Goal: Find specific page/section: Find specific page/section

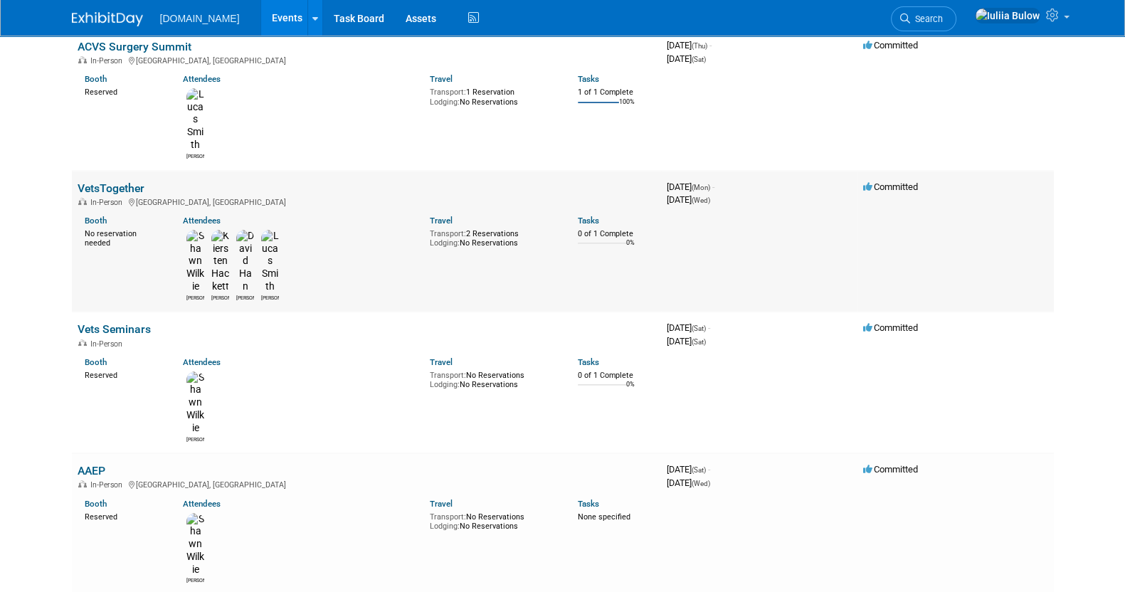
drag, startPoint x: 0, startPoint y: 0, endPoint x: 139, endPoint y: 95, distance: 168.4
click at [139, 181] on link "VetsTogether" at bounding box center [111, 188] width 67 height 14
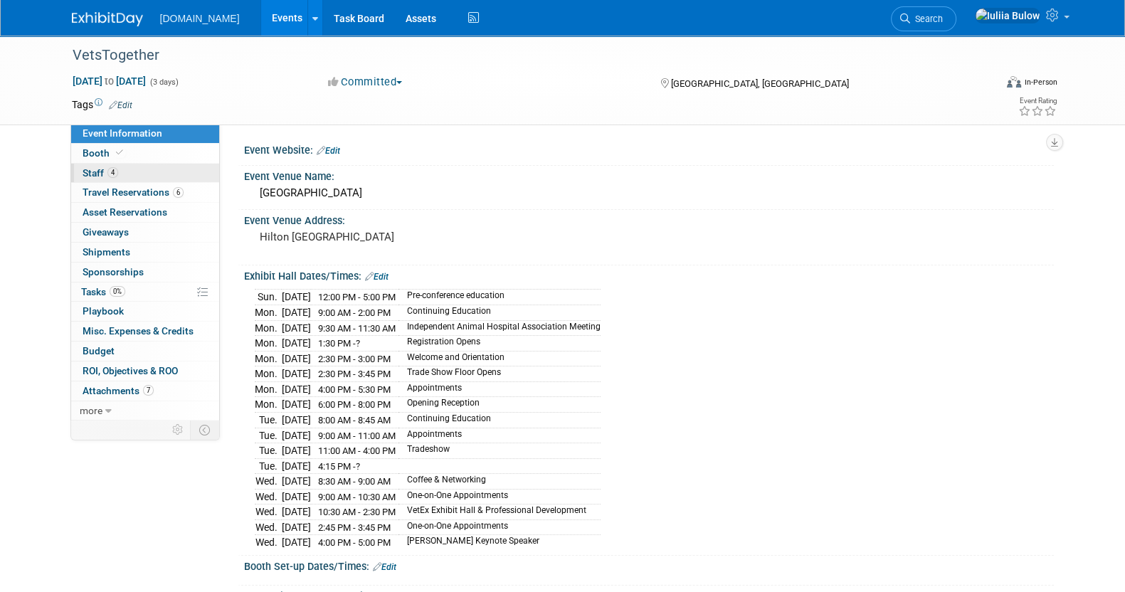
click at [141, 165] on link "4 Staff 4" at bounding box center [145, 173] width 148 height 19
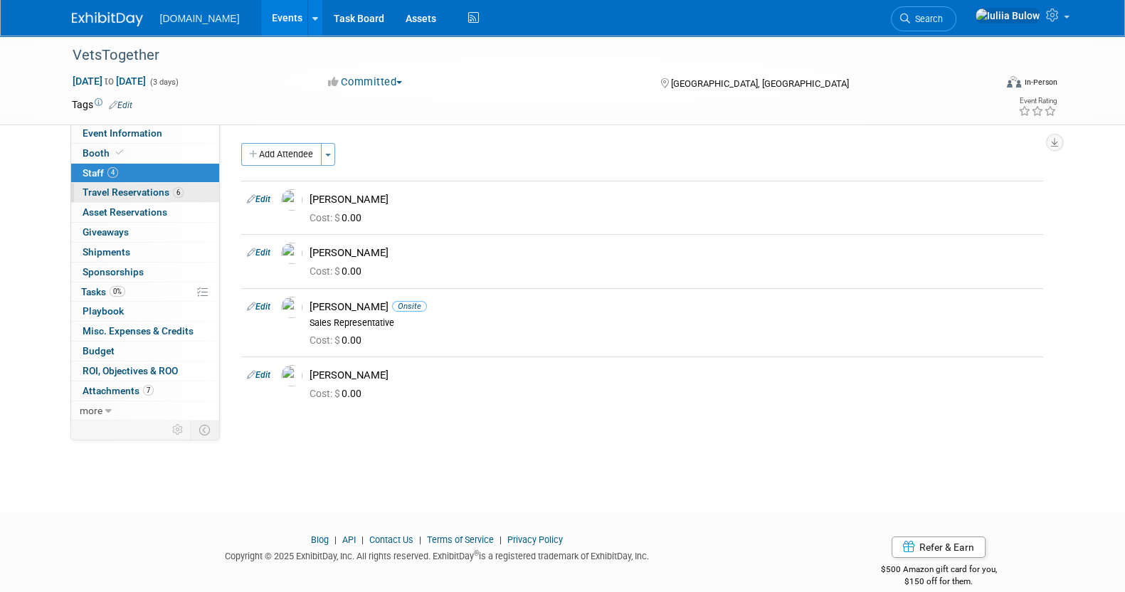
click at [142, 186] on span "Travel Reservations 6" at bounding box center [133, 191] width 101 height 11
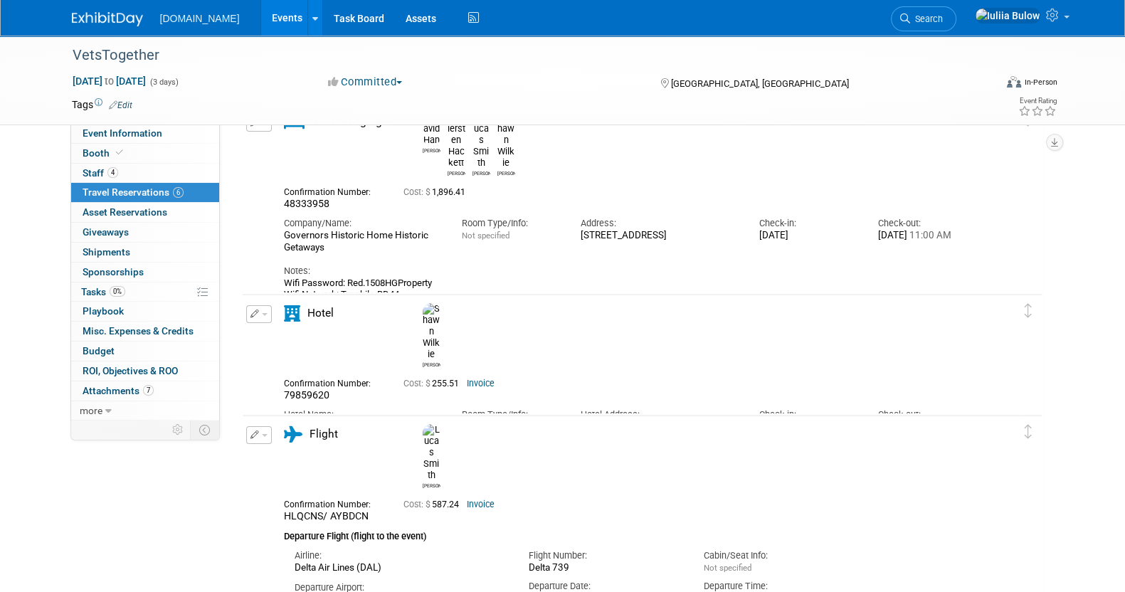
scroll to position [177, 0]
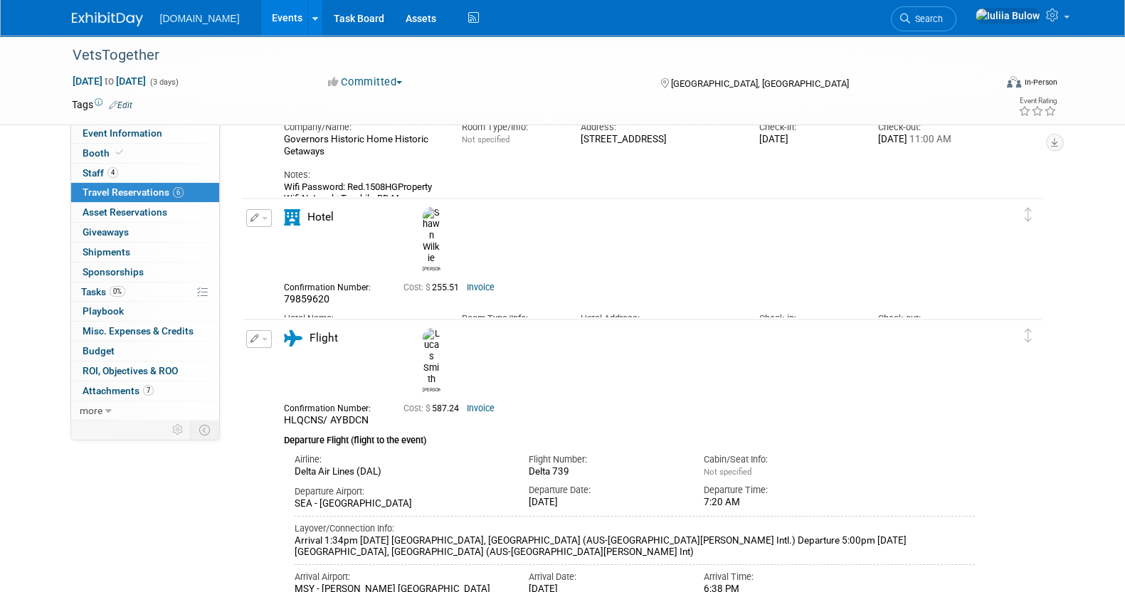
click at [680, 325] on div "300 Julia Street, New Orleans, Louisiana USA, 70130" at bounding box center [659, 337] width 157 height 24
drag, startPoint x: 680, startPoint y: 304, endPoint x: 576, endPoint y: 294, distance: 105.1
click at [576, 305] on div "Hotel Address: 300 Julia Street, New Orleans, Louisiana USA, 70130" at bounding box center [659, 326] width 178 height 43
copy div "300 Julia Street, New Orleans, Louisiana USA, 70130"
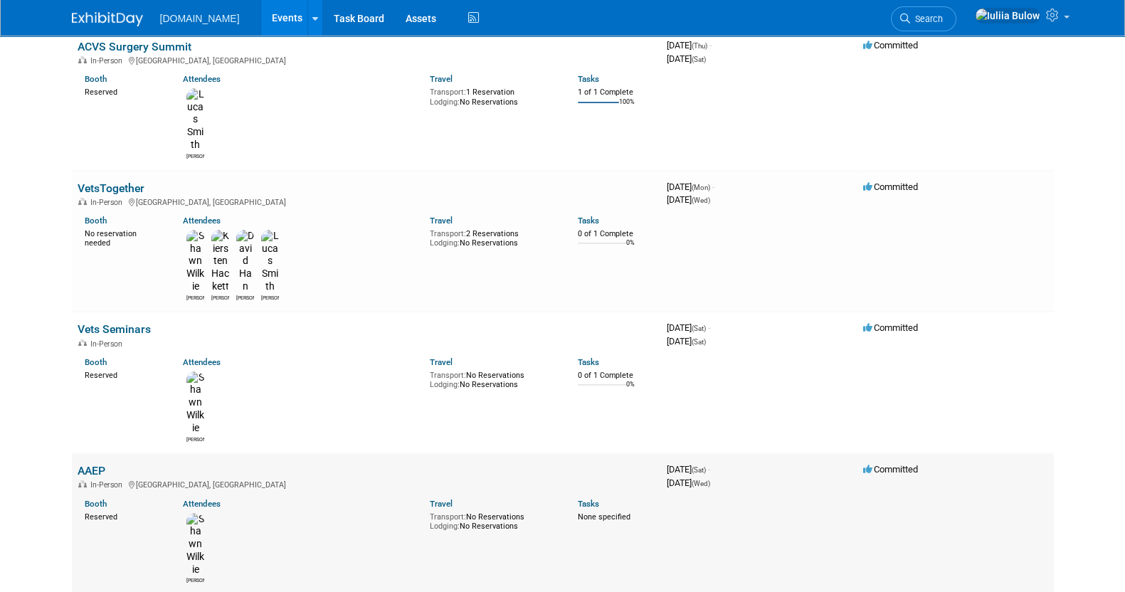
click at [96, 464] on link "AAEP" at bounding box center [92, 471] width 28 height 14
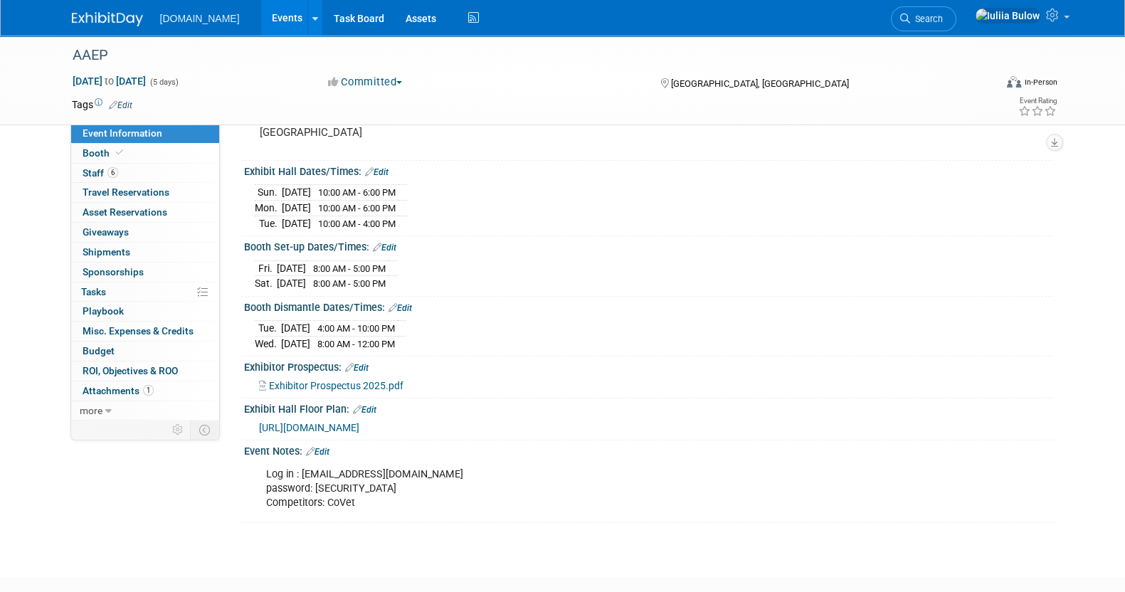
scroll to position [200, 0]
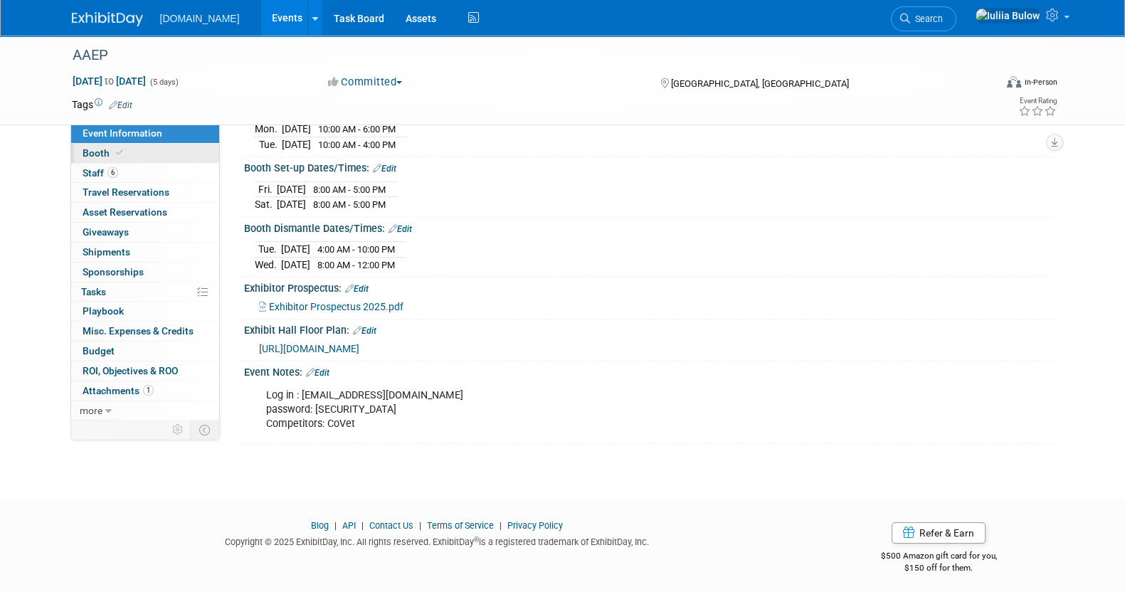
click at [139, 162] on link "Booth" at bounding box center [145, 153] width 148 height 19
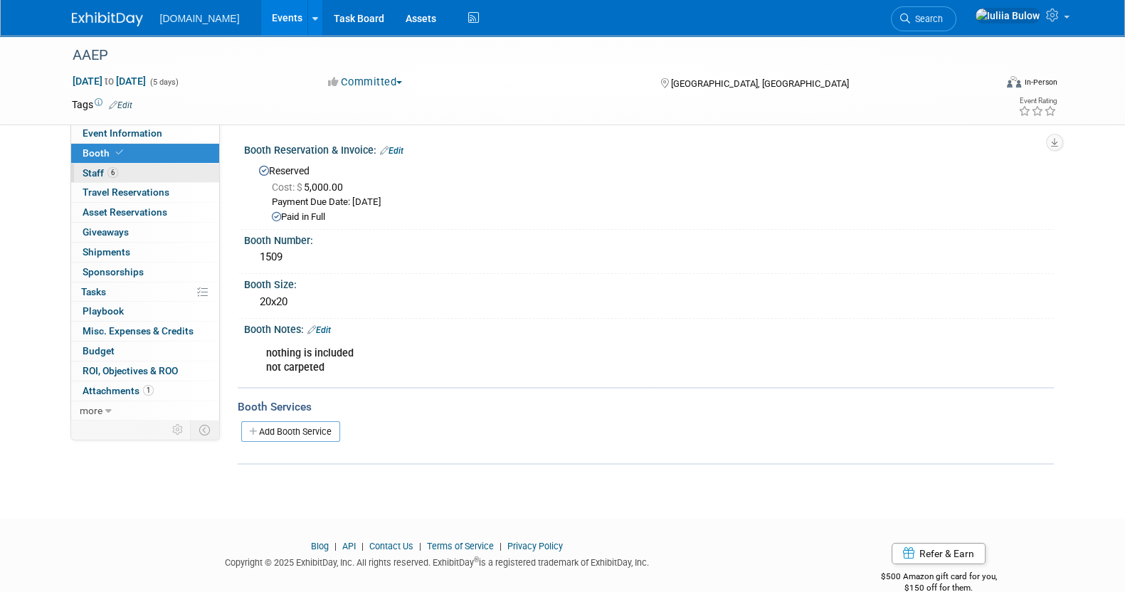
click at [139, 181] on link "6 Staff 6" at bounding box center [145, 173] width 148 height 19
